Goal: Task Accomplishment & Management: Manage account settings

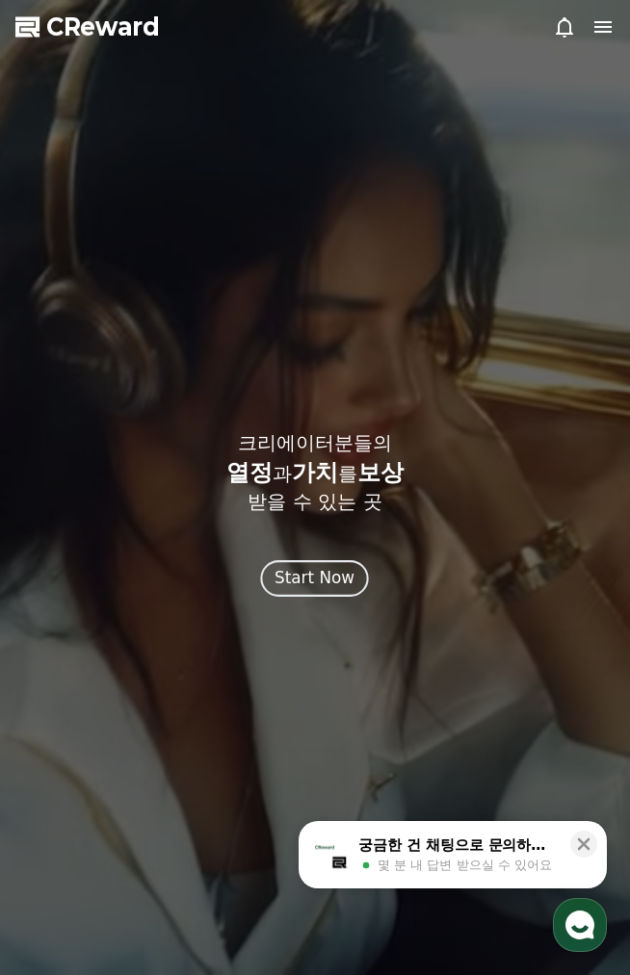
click at [283, 574] on div "Start Now" at bounding box center [315, 578] width 80 height 24
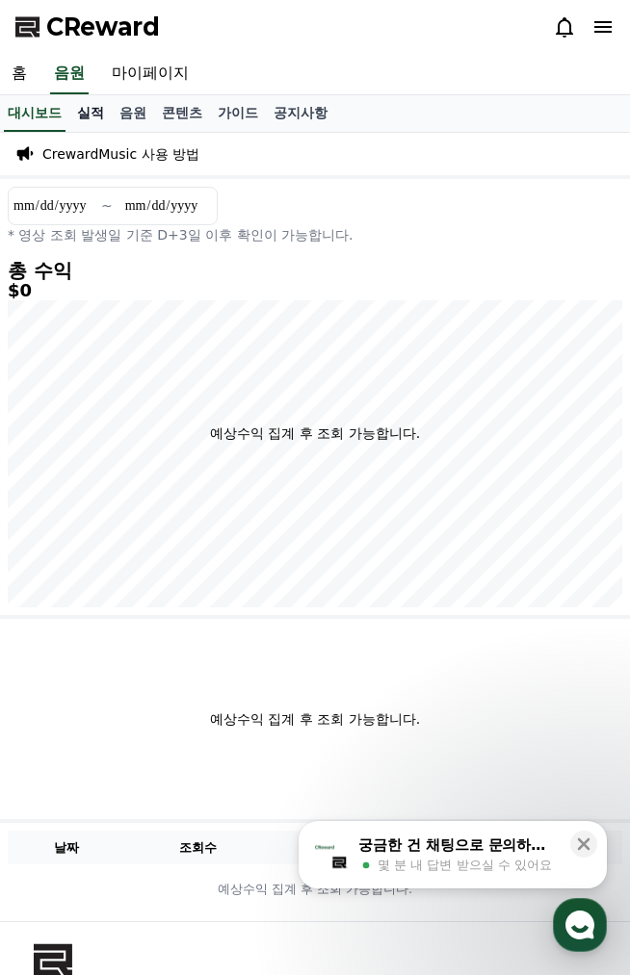
click at [77, 124] on link "실적" at bounding box center [90, 113] width 42 height 37
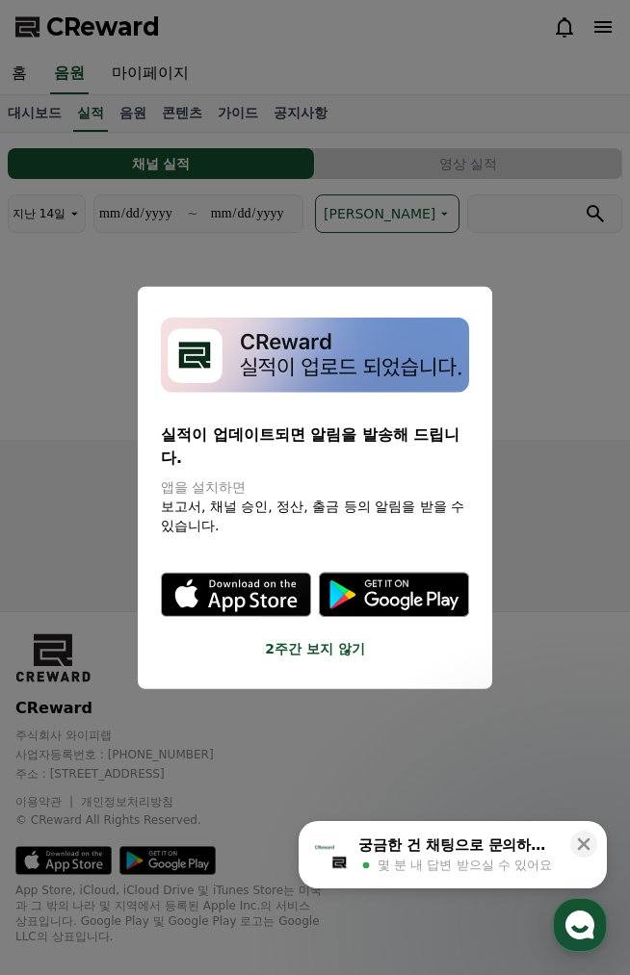
click at [363, 228] on button "close modal" at bounding box center [315, 487] width 630 height 975
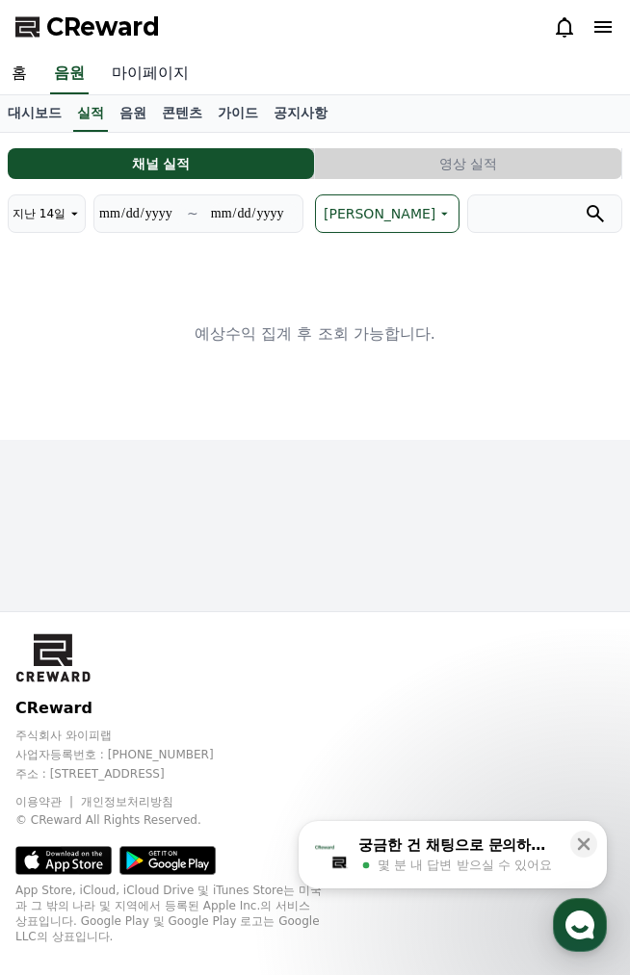
click at [148, 55] on link "마이페이지" at bounding box center [150, 74] width 100 height 40
select select "**********"
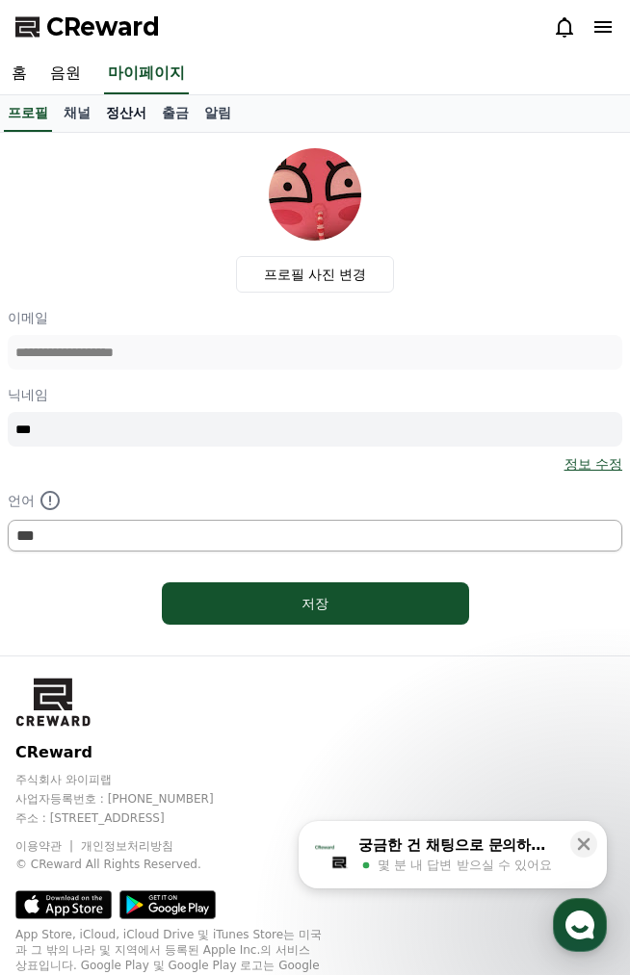
click at [145, 119] on link "정산서" at bounding box center [126, 113] width 56 height 37
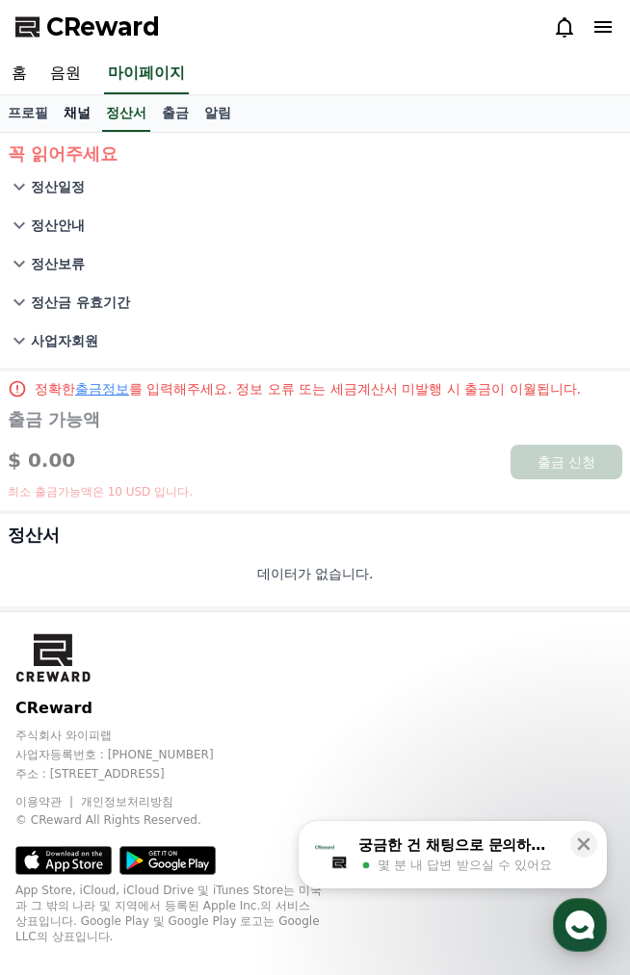
click at [79, 102] on link "채널" at bounding box center [77, 113] width 42 height 37
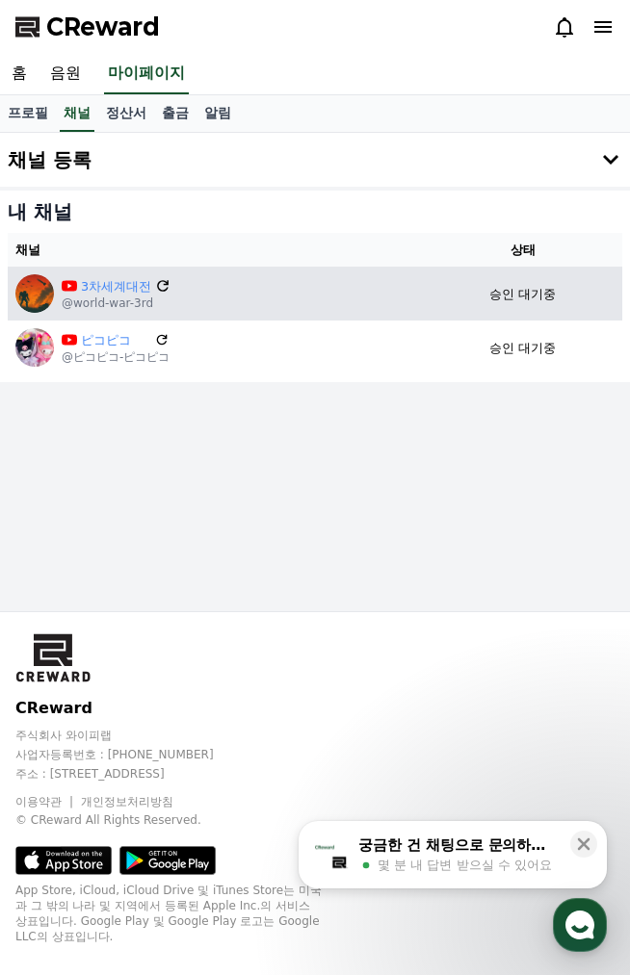
click at [161, 291] on icon at bounding box center [163, 286] width 12 height 12
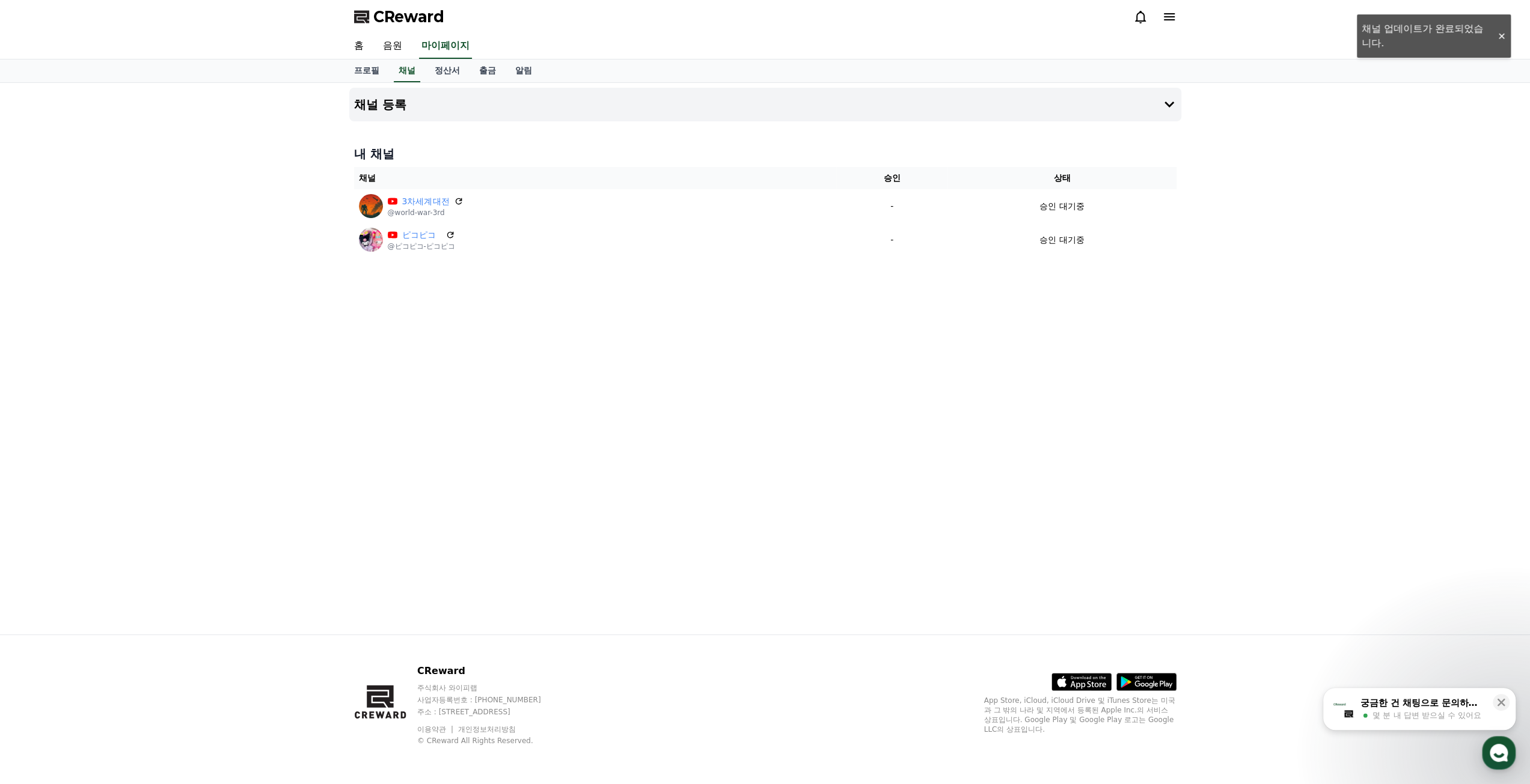
click at [393, 420] on div "채널 등록 내 채널 채널 승인 상태 3차세계대전 @world-war-3rd - 승인 대기중 ピコピコ @ピコピコ-ピコピコ - 승인 대기중" at bounding box center [766, 359] width 842 height 552
